Goal: Navigation & Orientation: Find specific page/section

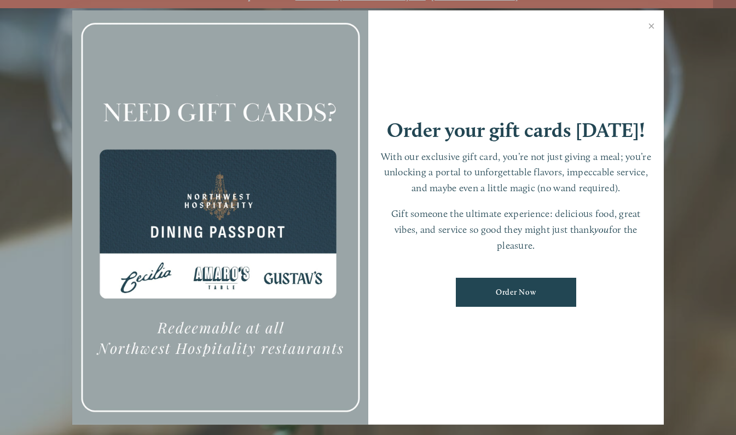
scroll to position [23, 0]
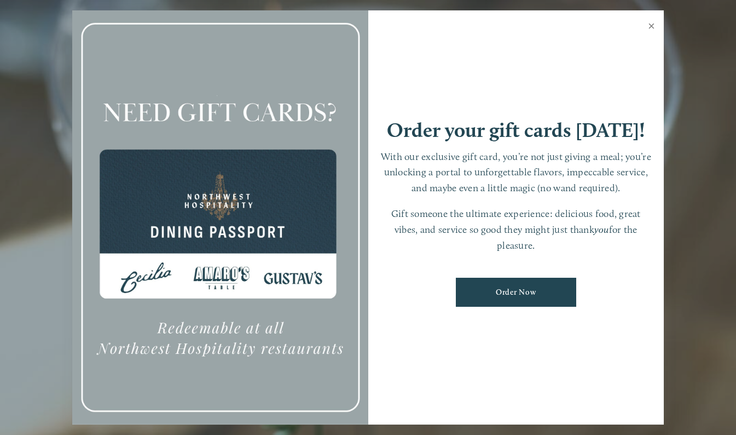
click at [649, 27] on link "Close" at bounding box center [651, 27] width 21 height 31
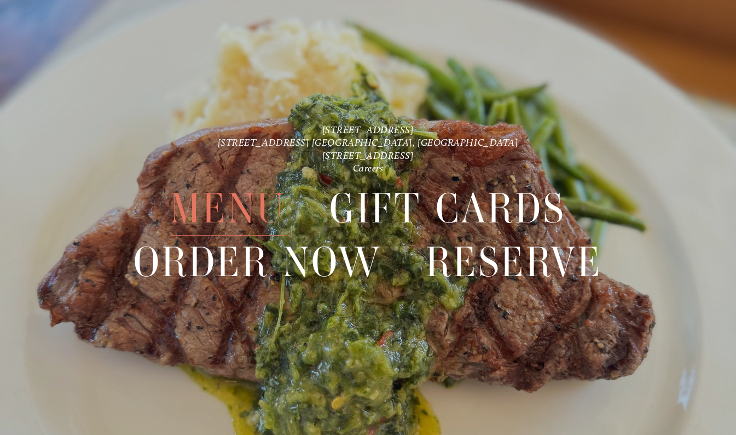
click at [224, 209] on span "Menu" at bounding box center [227, 209] width 115 height 54
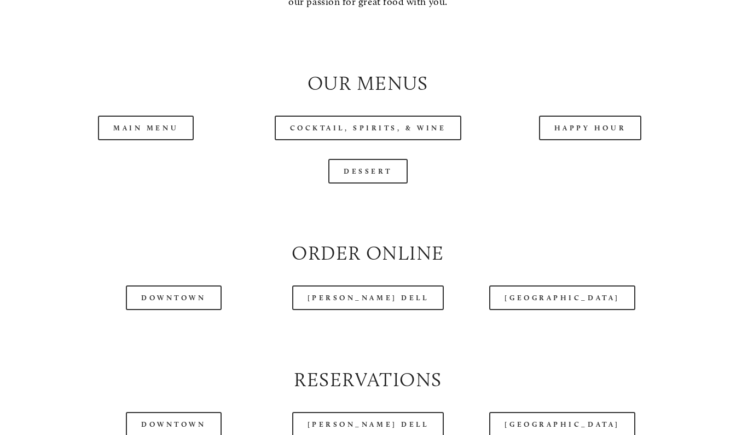
scroll to position [1040, 0]
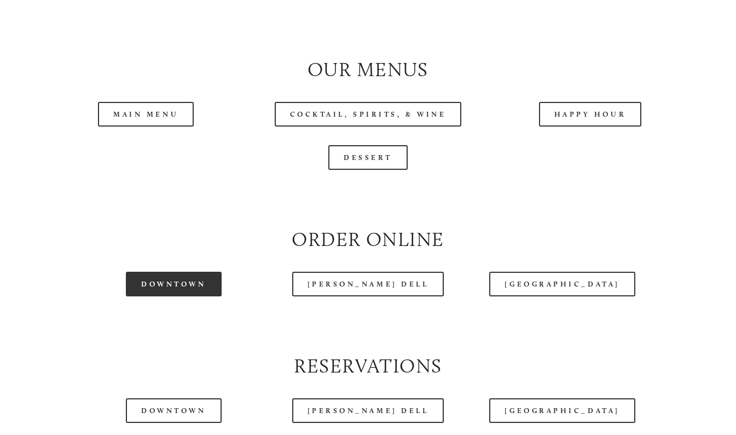
click at [186, 286] on link "Downtown" at bounding box center [173, 283] width 95 height 25
